Goal: Task Accomplishment & Management: Use online tool/utility

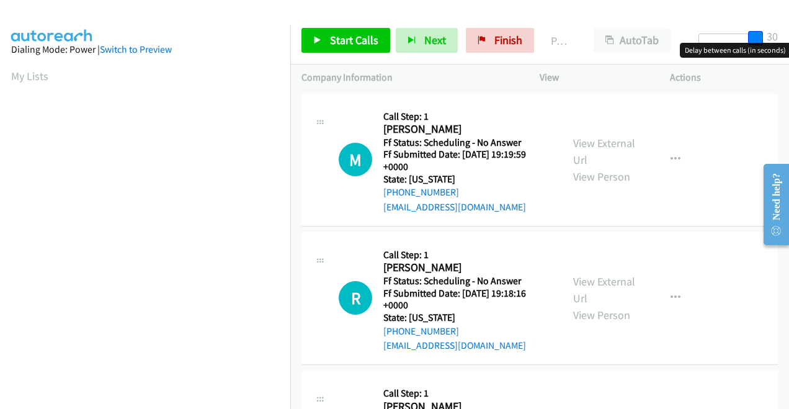
drag, startPoint x: 707, startPoint y: 36, endPoint x: 791, endPoint y: 60, distance: 87.6
click at [789, 59] on html "Start Calls Pause Next Finish Paused AutoTab AutoTab 30 Company Information Inf…" at bounding box center [394, 29] width 789 height 59
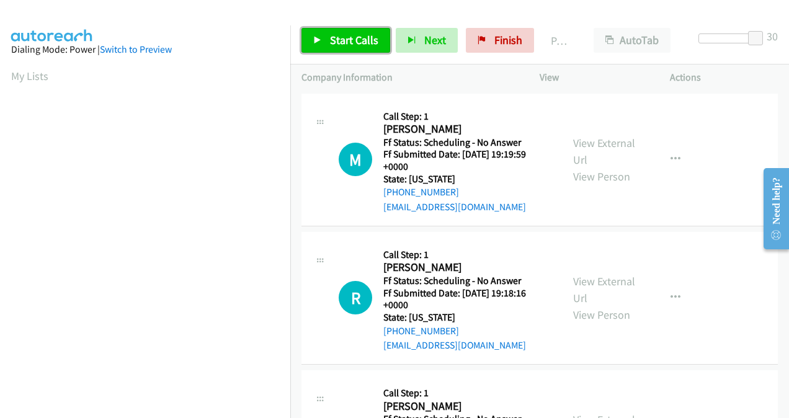
click at [356, 43] on span "Start Calls" at bounding box center [354, 40] width 48 height 14
click at [356, 43] on div "Start Calls Pause Next Finish" at bounding box center [421, 40] width 238 height 25
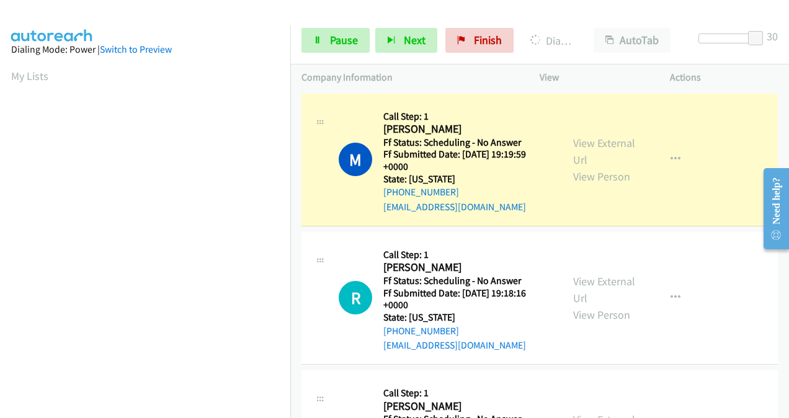
scroll to position [278, 0]
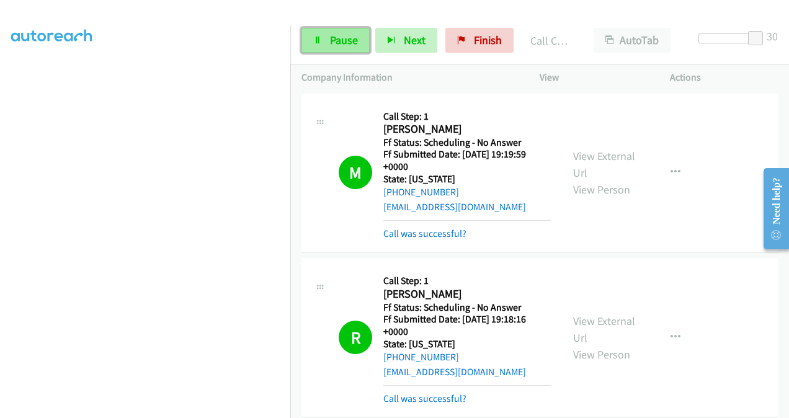
click at [365, 37] on link "Pause" at bounding box center [336, 40] width 68 height 25
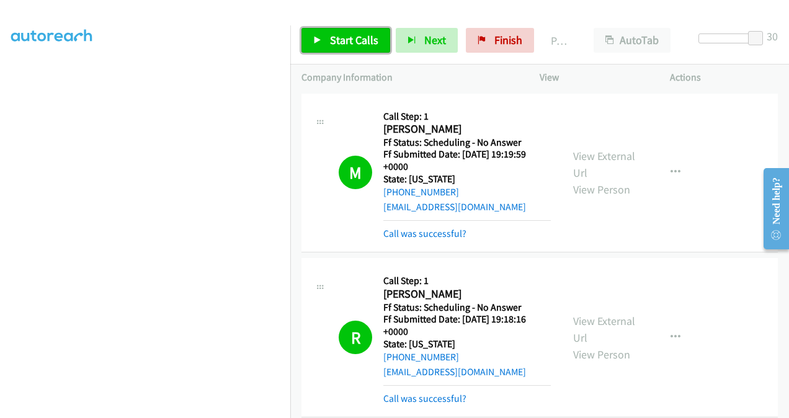
click at [352, 41] on span "Start Calls" at bounding box center [354, 40] width 48 height 14
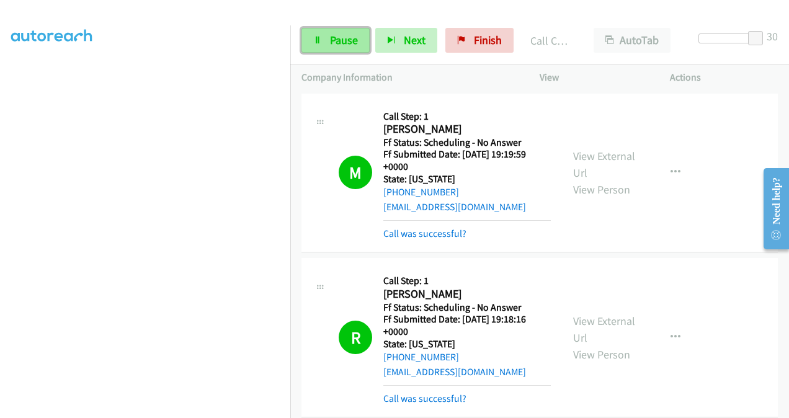
click at [334, 29] on link "Pause" at bounding box center [336, 40] width 68 height 25
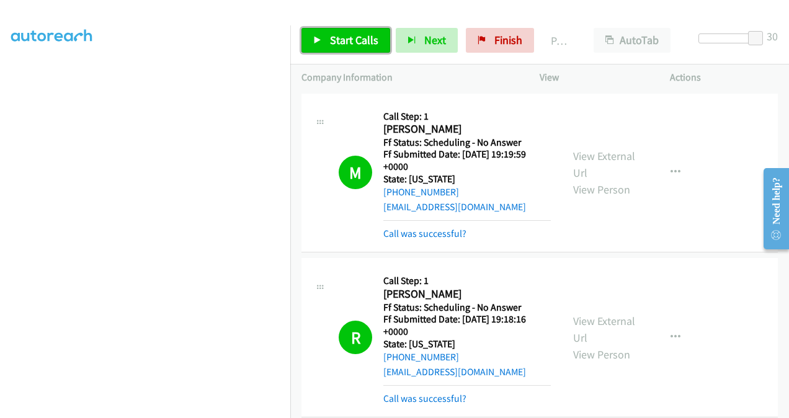
click at [372, 50] on link "Start Calls" at bounding box center [346, 40] width 89 height 25
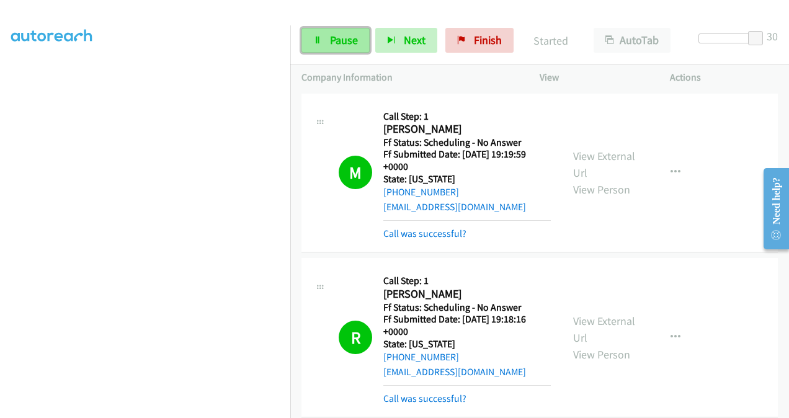
click at [367, 46] on link "Pause" at bounding box center [336, 40] width 68 height 25
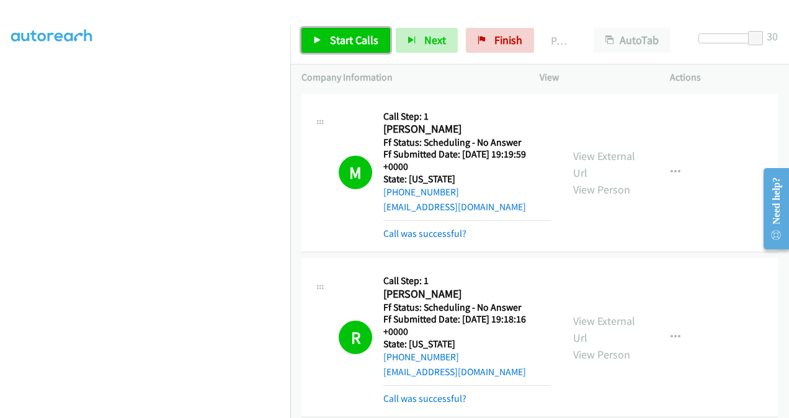
click at [367, 46] on span "Start Calls" at bounding box center [354, 40] width 48 height 14
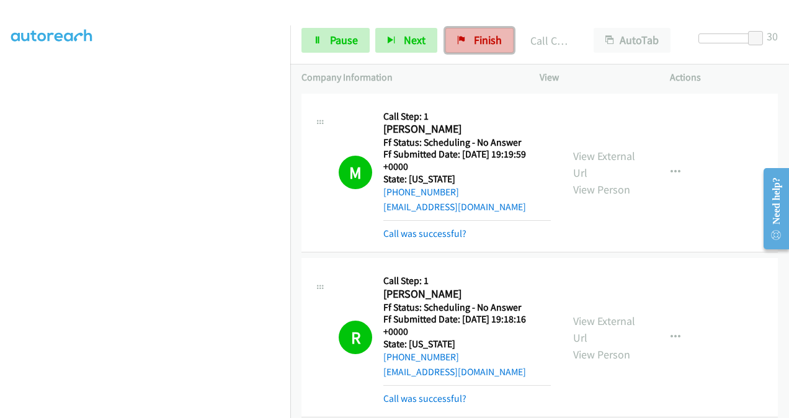
click at [490, 44] on span "Finish" at bounding box center [488, 40] width 28 height 14
